Goal: Information Seeking & Learning: Learn about a topic

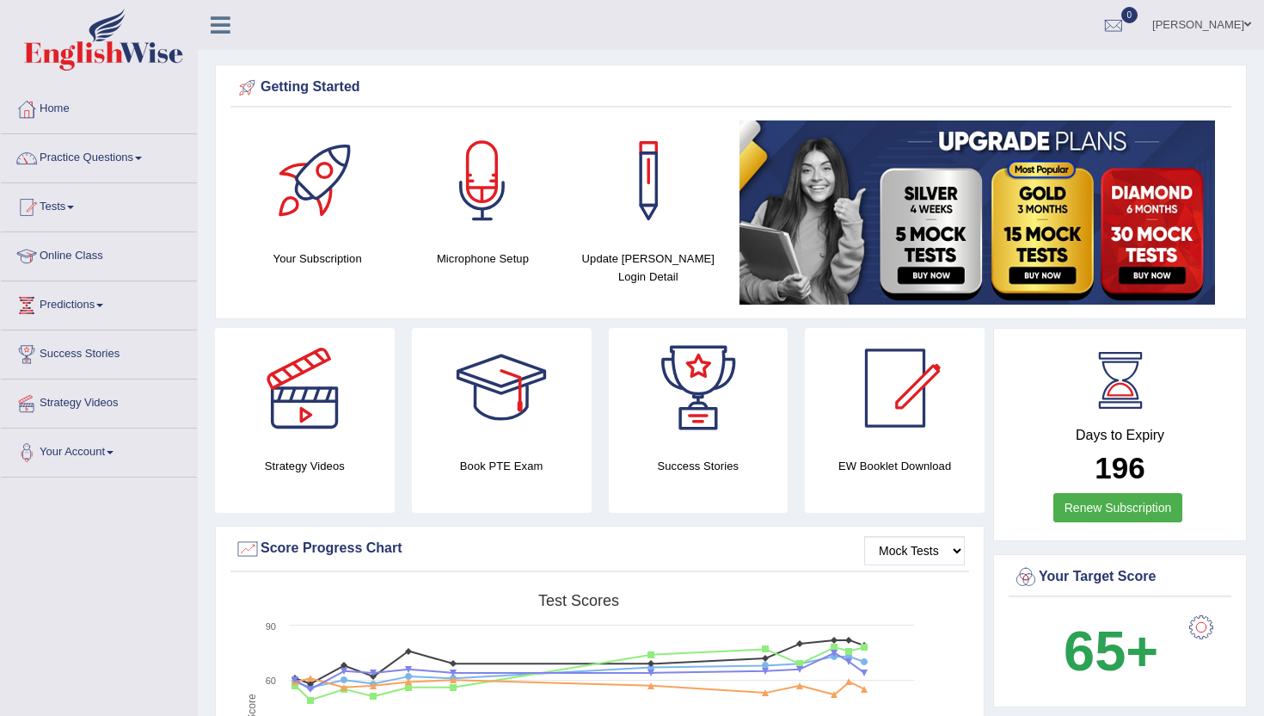
click at [85, 156] on link "Practice Questions" at bounding box center [99, 155] width 196 height 43
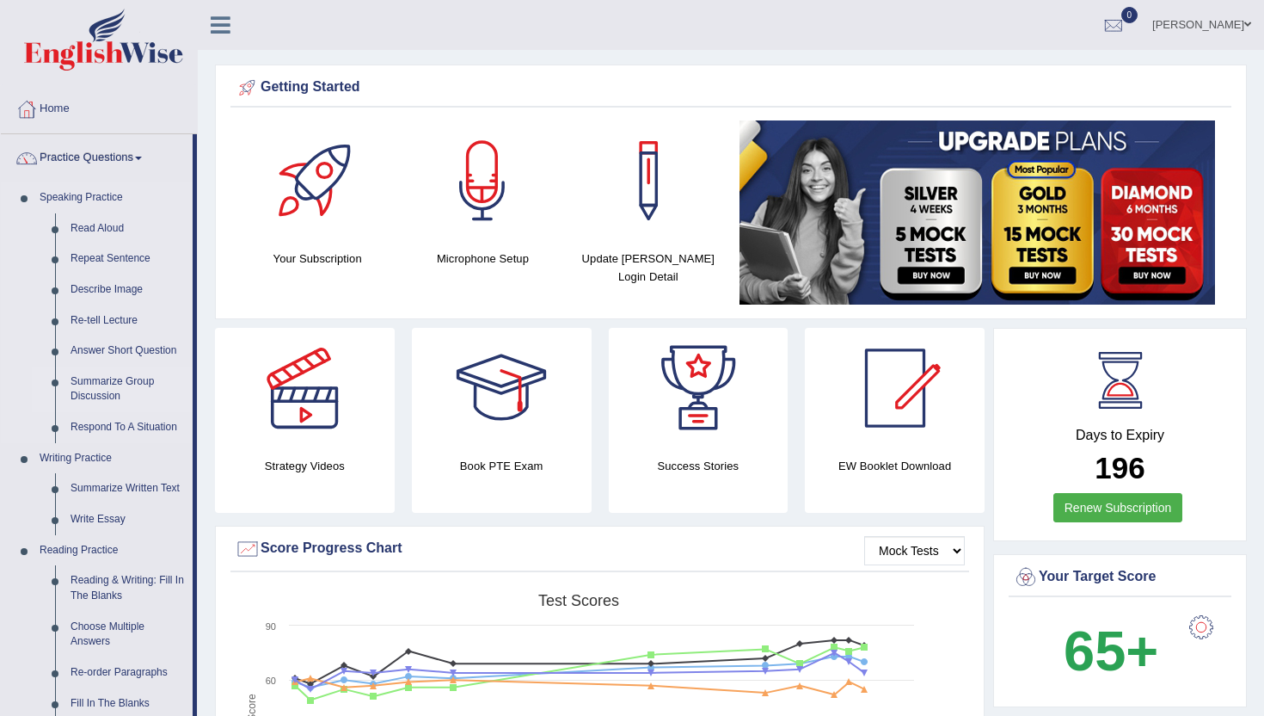
click at [119, 392] on link "Summarize Group Discussion" at bounding box center [128, 389] width 130 height 46
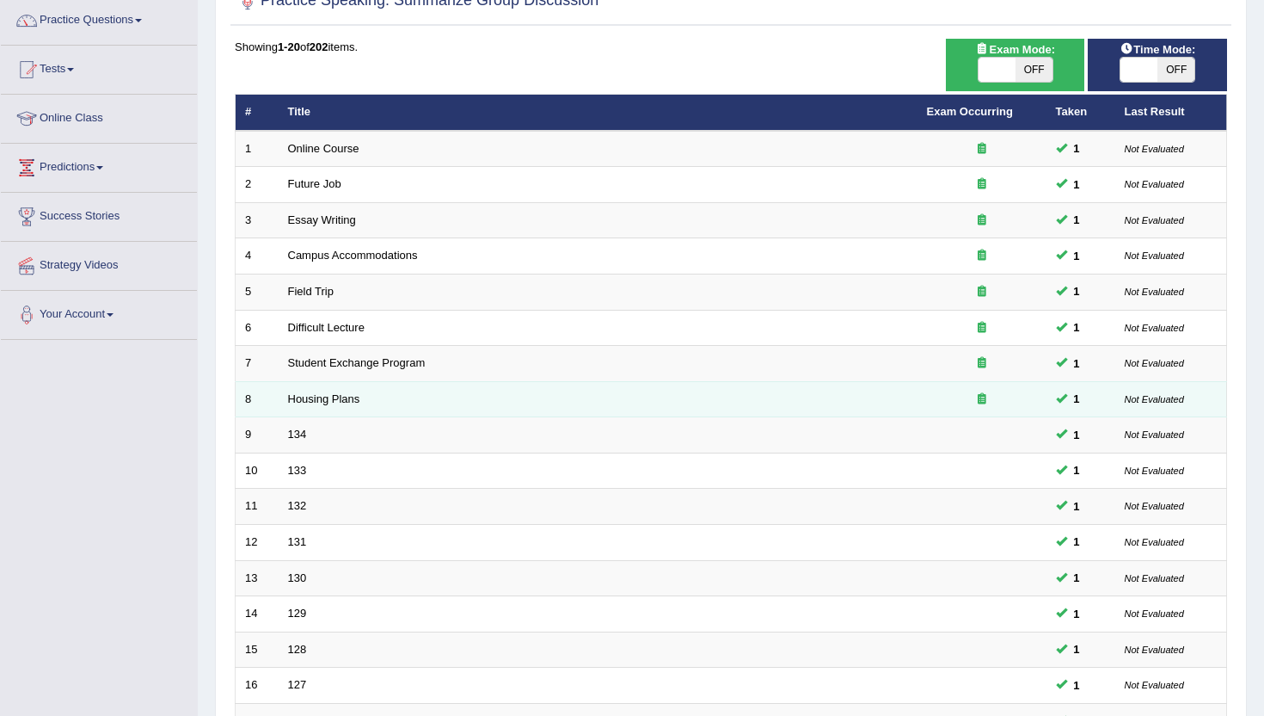
scroll to position [103, 0]
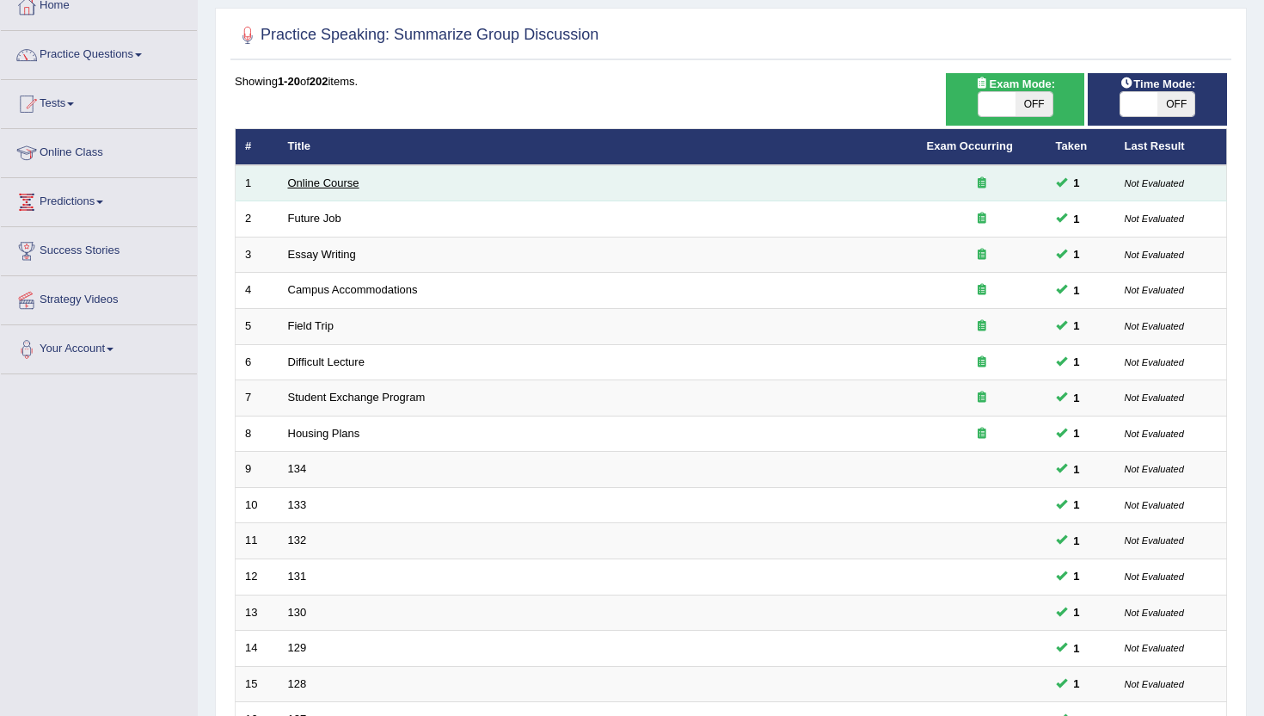
click at [306, 183] on link "Online Course" at bounding box center [323, 182] width 71 height 13
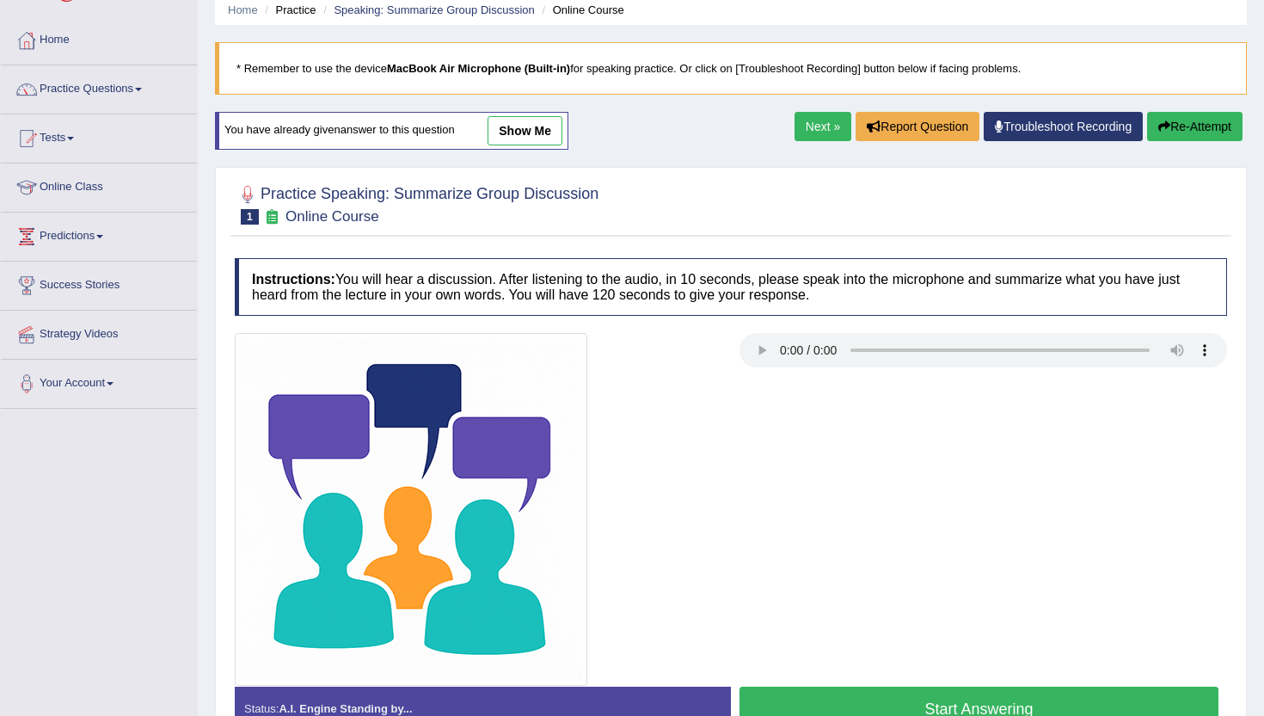
scroll to position [103, 0]
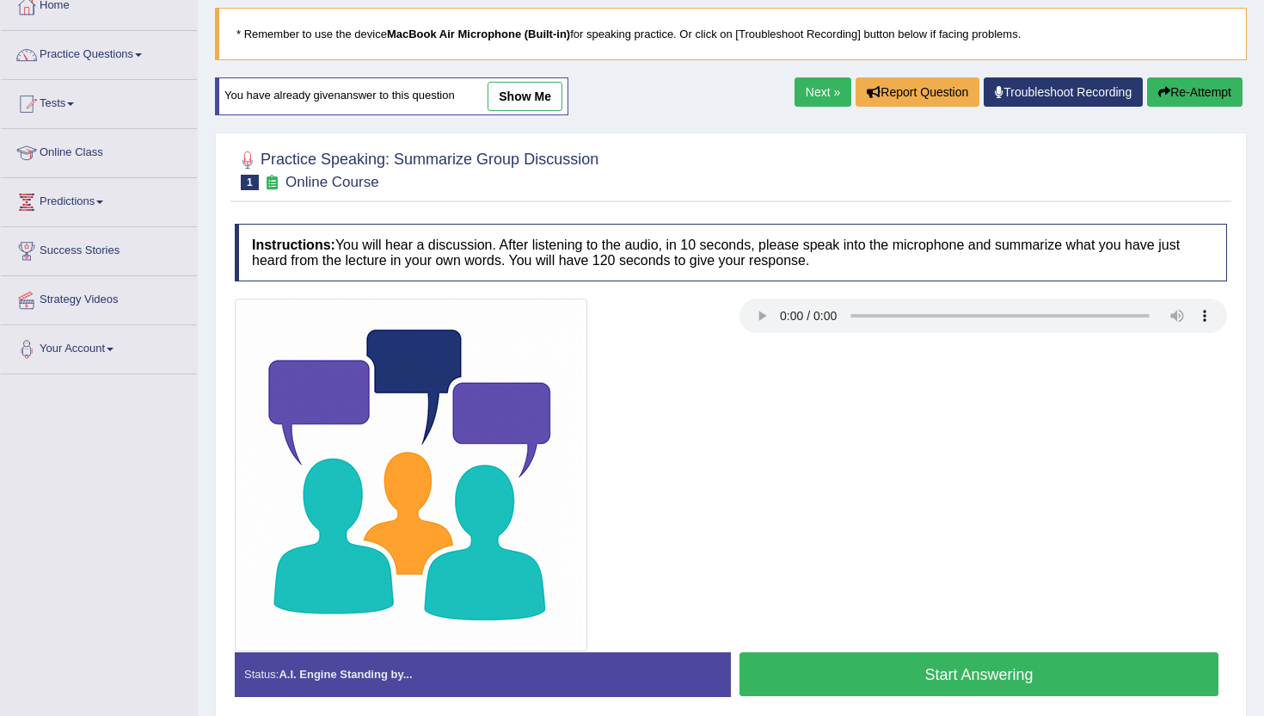
click at [531, 97] on link "show me" at bounding box center [525, 96] width 75 height 29
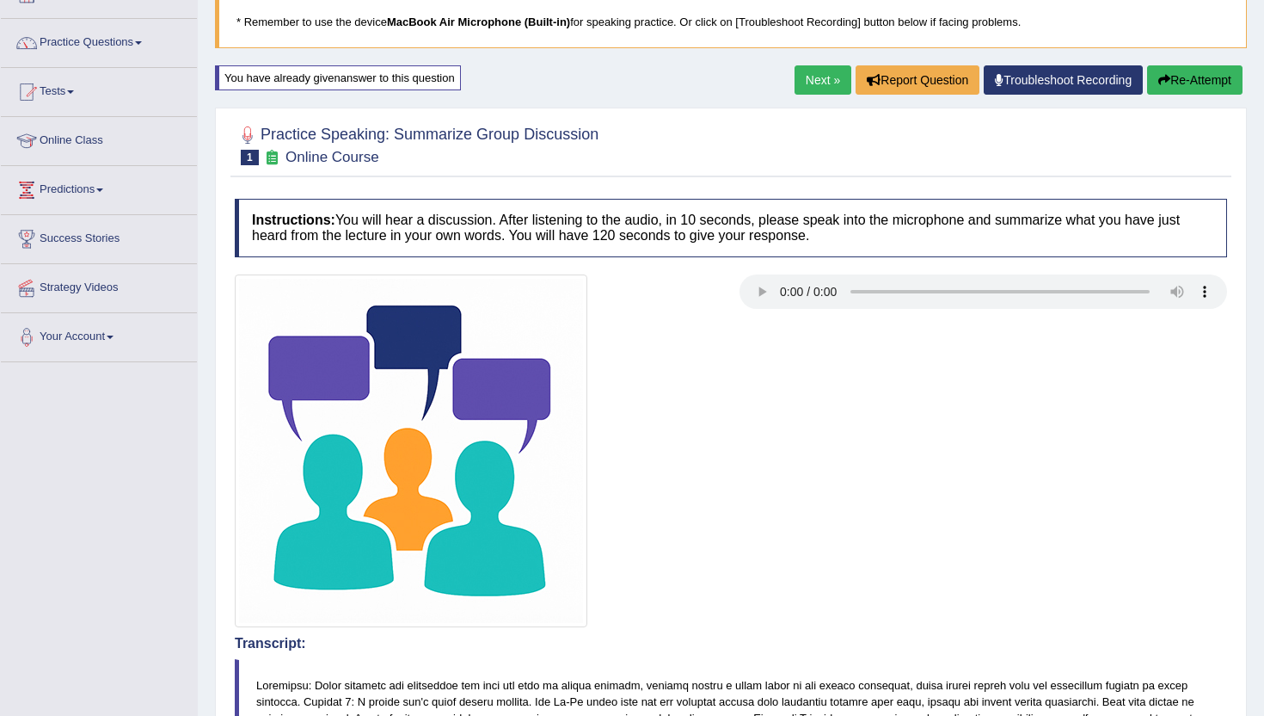
scroll to position [116, 0]
click at [1223, 82] on button "Re-Attempt" at bounding box center [1194, 79] width 95 height 29
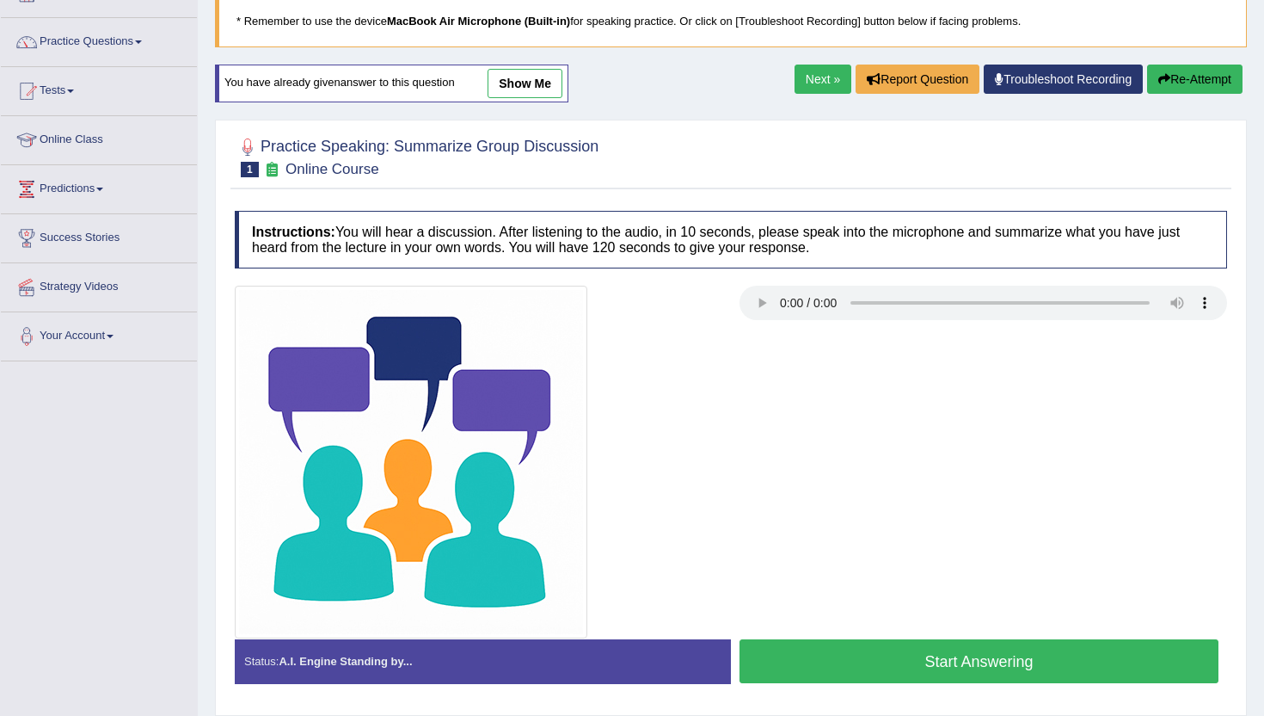
click at [941, 657] on button "Start Answering" at bounding box center [979, 661] width 479 height 44
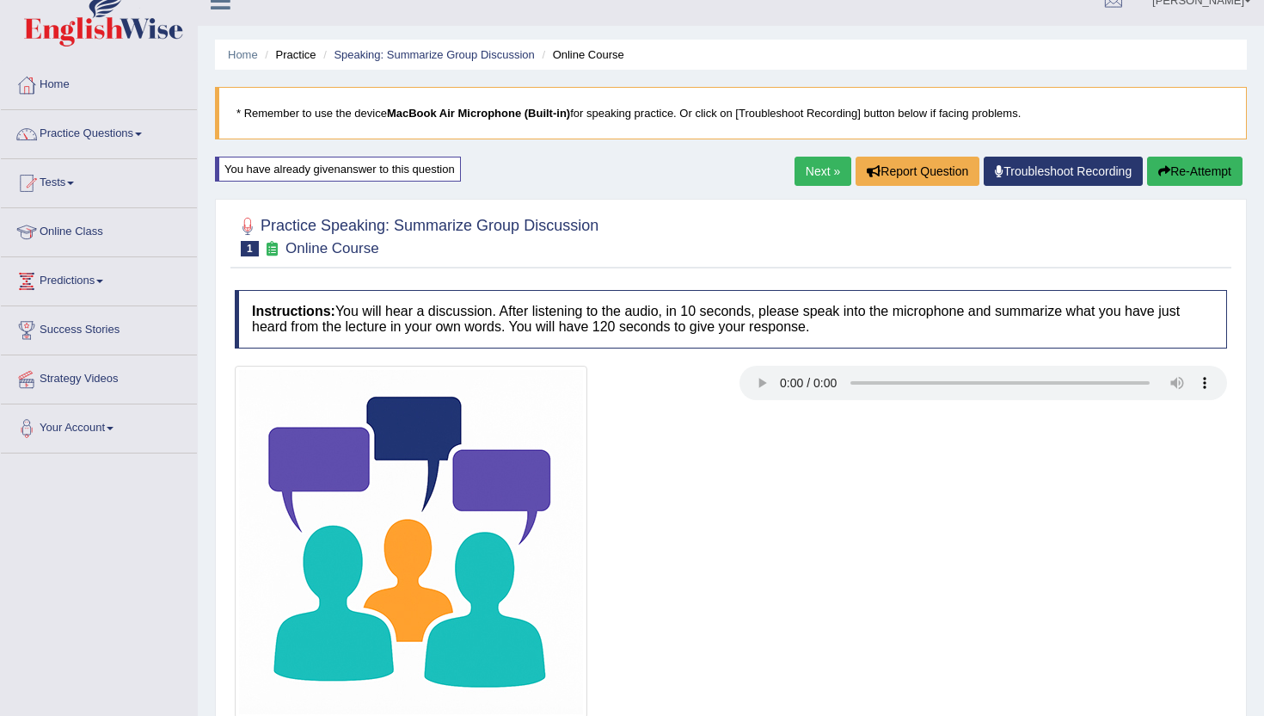
scroll to position [13, 0]
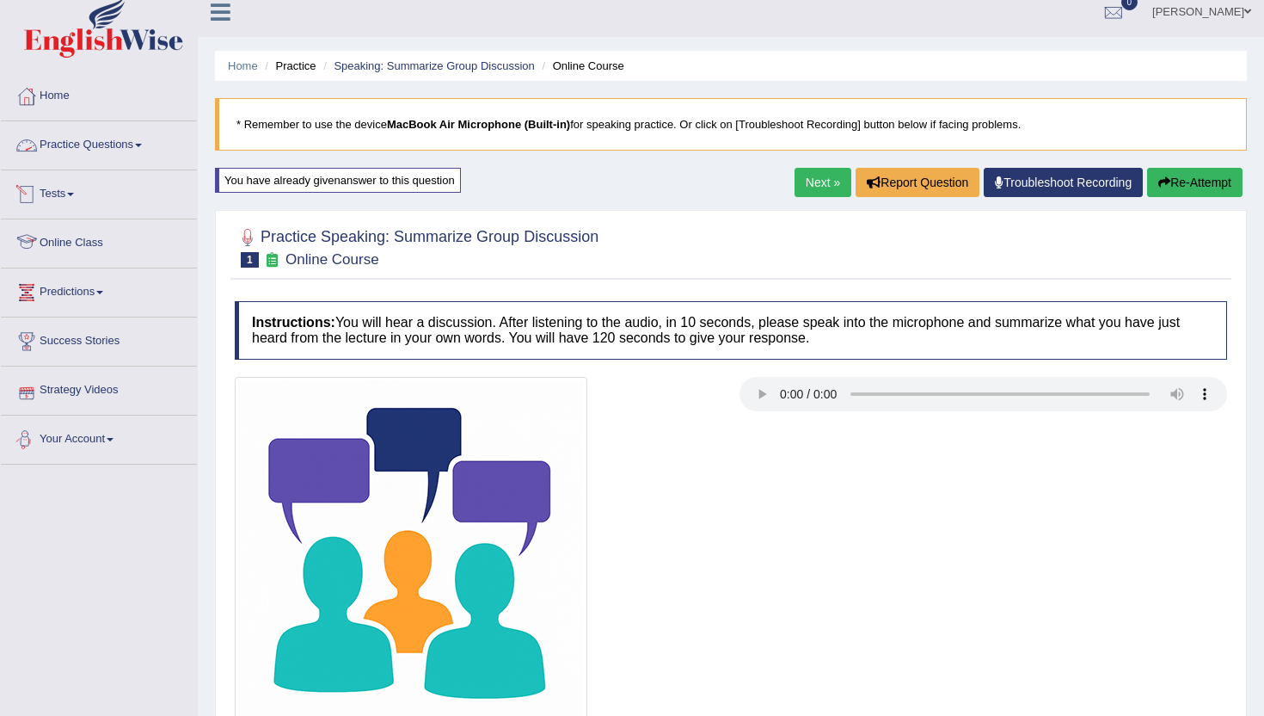
click at [81, 143] on link "Practice Questions" at bounding box center [99, 142] width 196 height 43
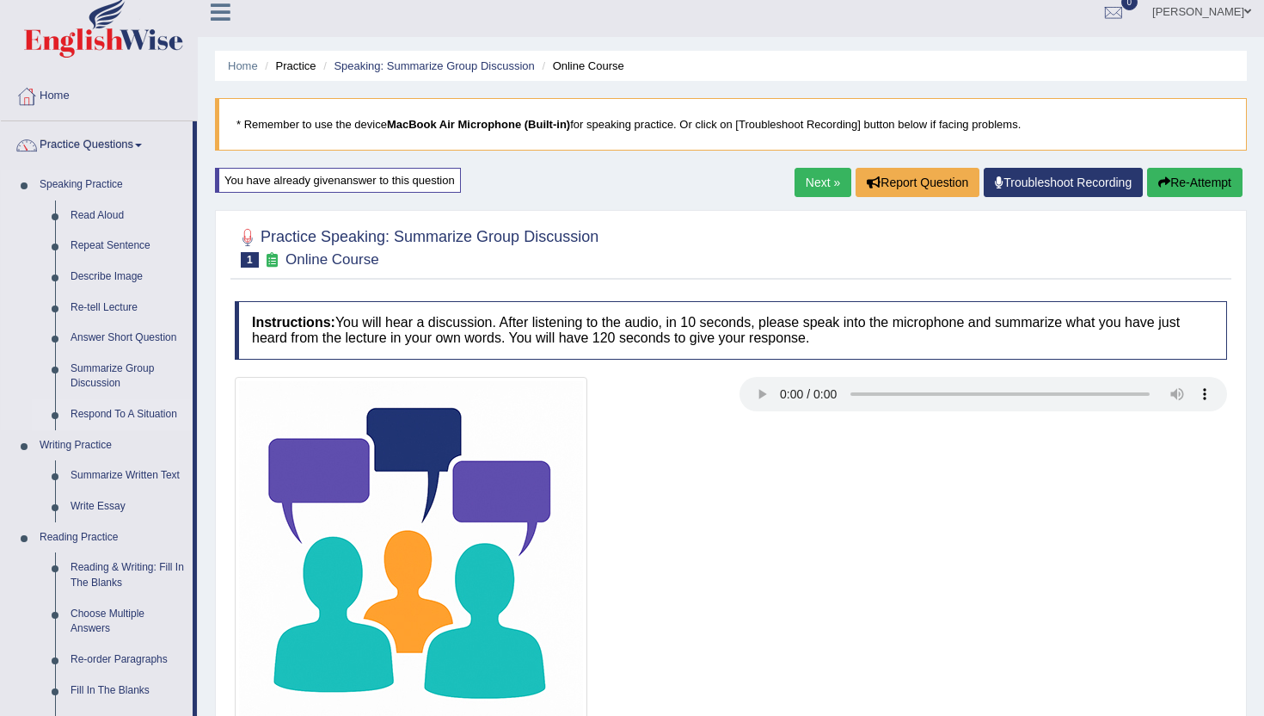
click at [110, 408] on link "Respond To A Situation" at bounding box center [128, 414] width 130 height 31
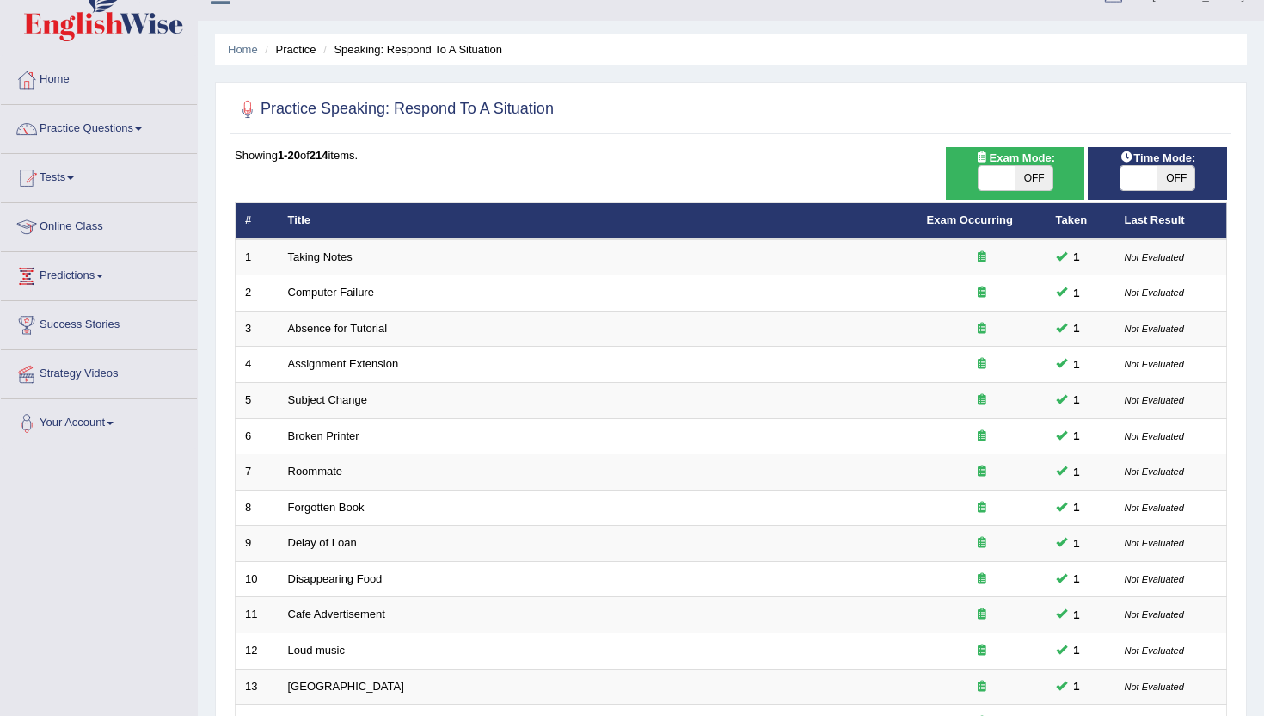
scroll to position [34, 0]
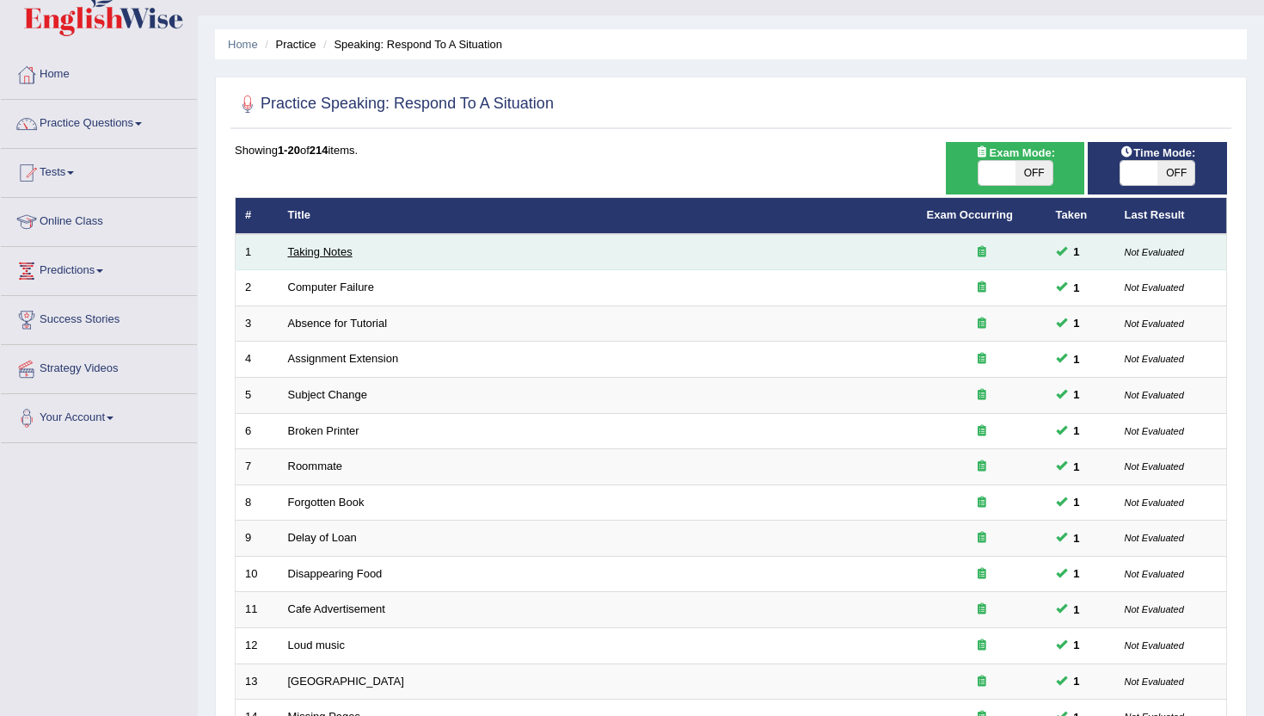
click at [336, 249] on link "Taking Notes" at bounding box center [320, 251] width 65 height 13
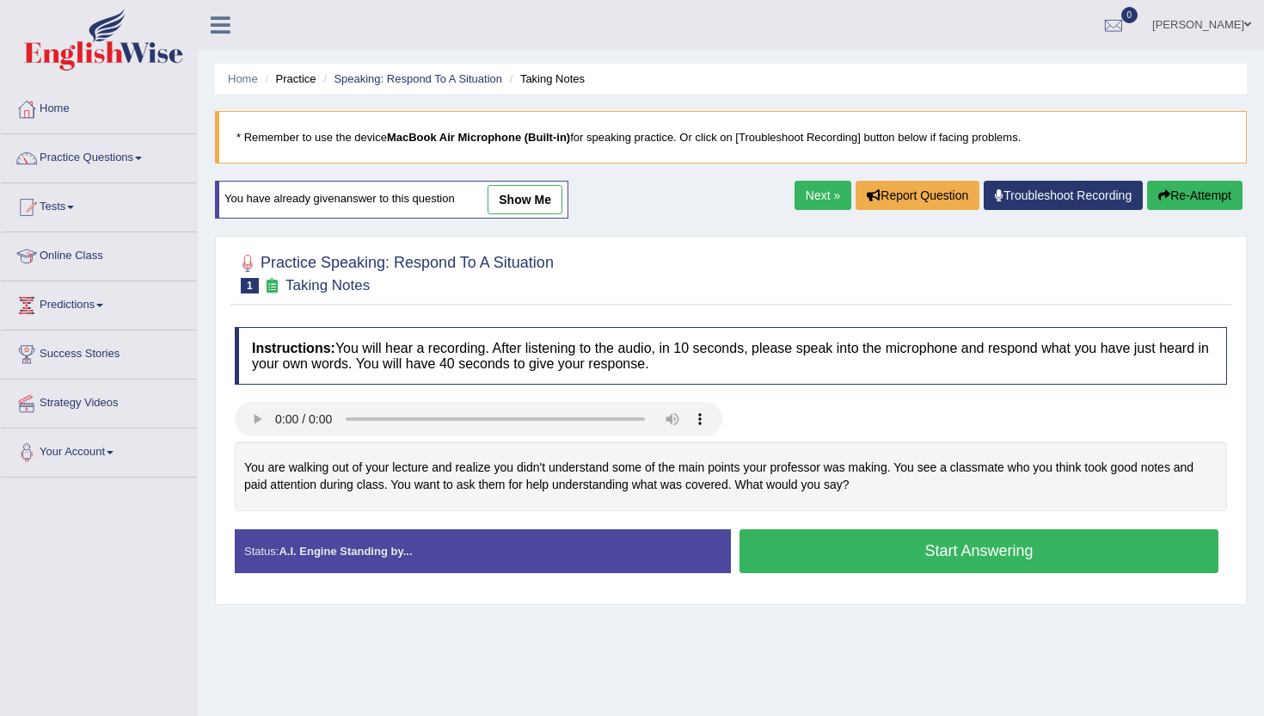
click at [527, 201] on link "show me" at bounding box center [525, 199] width 75 height 29
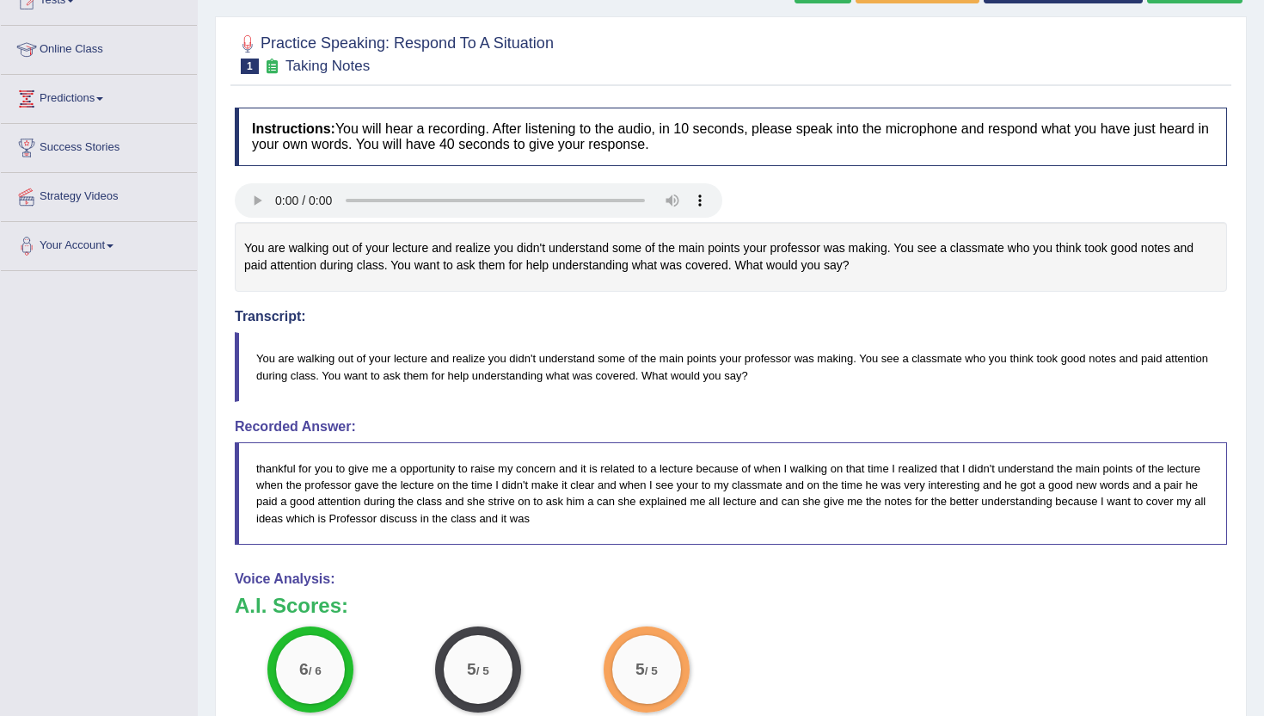
scroll to position [172, 0]
